Goal: Go to known website: Access a specific website the user already knows

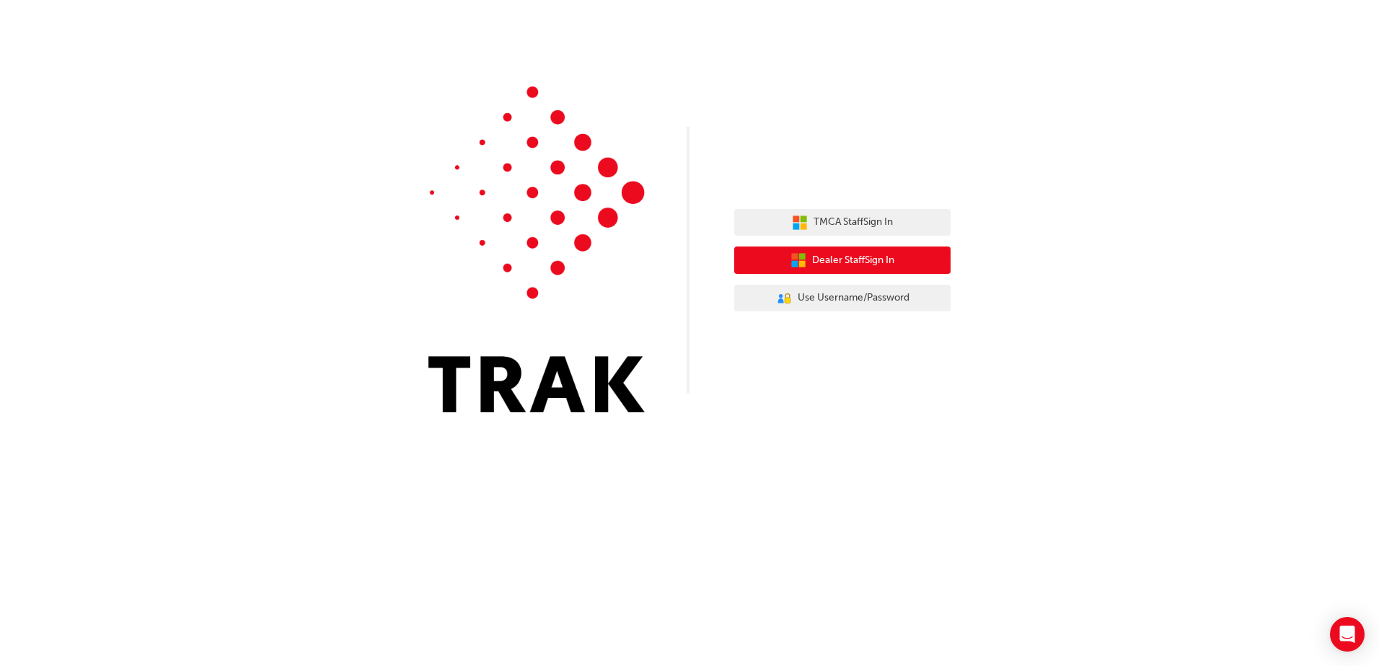
click at [897, 257] on button "Dealer Staff Sign In" at bounding box center [842, 260] width 216 height 27
